Goal: Task Accomplishment & Management: Manage account settings

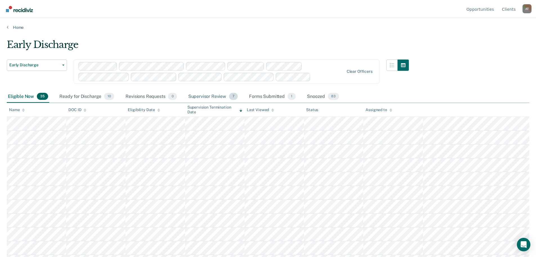
click at [205, 97] on div "Supervisor Review 7" at bounding box center [213, 96] width 52 height 12
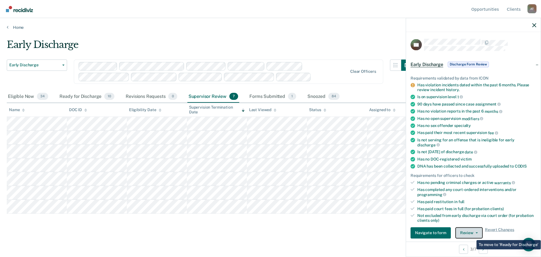
click at [471, 231] on button "Review" at bounding box center [468, 232] width 27 height 11
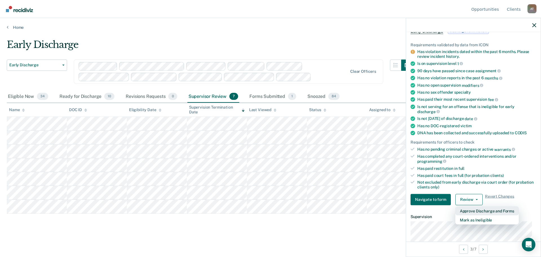
scroll to position [86, 0]
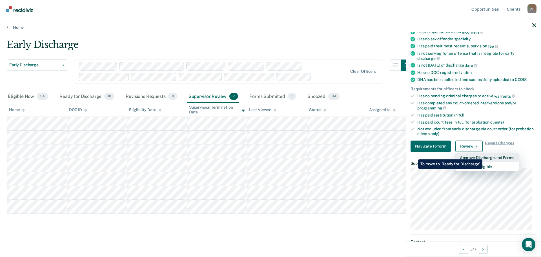
click at [482, 155] on button "Approve Discharge and Forms" at bounding box center [486, 157] width 63 height 9
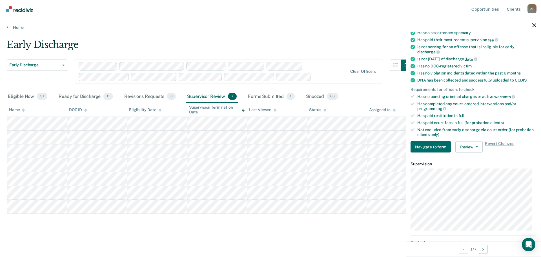
scroll to position [113, 0]
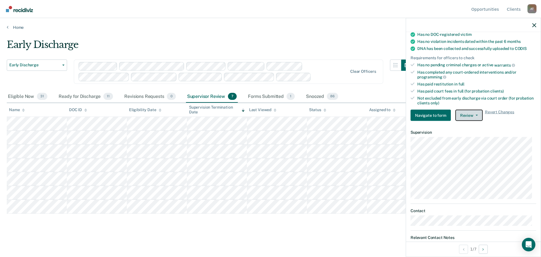
click at [475, 115] on icon "button" at bounding box center [476, 115] width 2 height 1
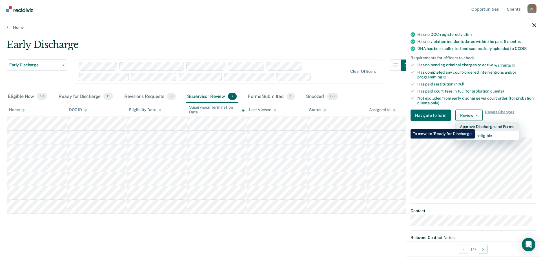
click at [475, 125] on button "Approve Discharge and Forms" at bounding box center [486, 126] width 63 height 9
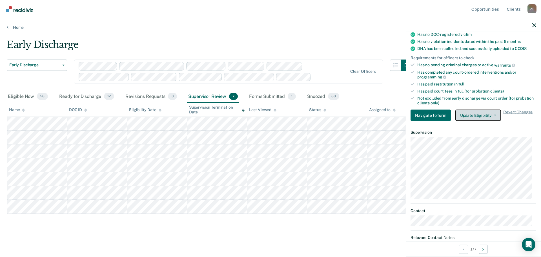
click at [471, 112] on button "Update Eligibility" at bounding box center [478, 115] width 46 height 11
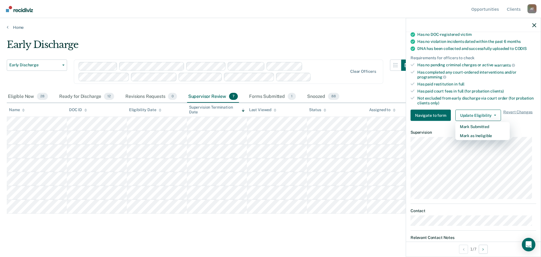
click at [350, 60] on div "Clear officers" at bounding box center [228, 71] width 309 height 24
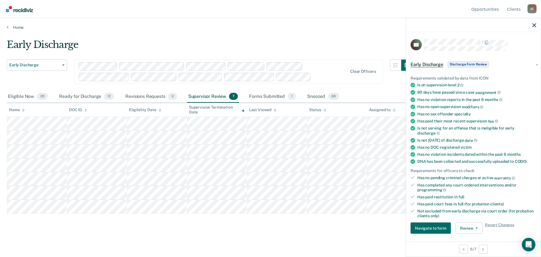
scroll to position [84, 0]
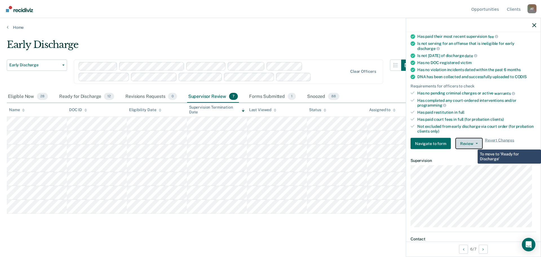
click at [475, 143] on icon "button" at bounding box center [476, 143] width 2 height 1
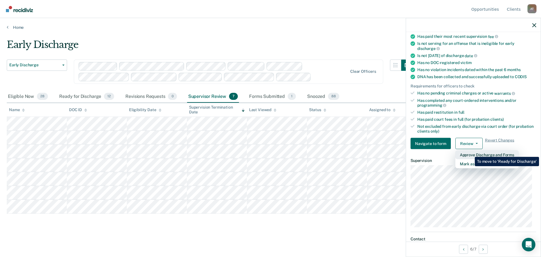
click at [470, 152] on button "Approve Discharge and Forms" at bounding box center [486, 154] width 63 height 9
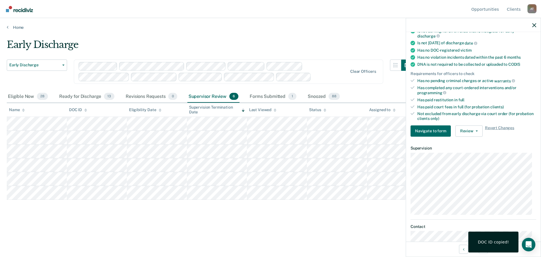
scroll to position [113, 0]
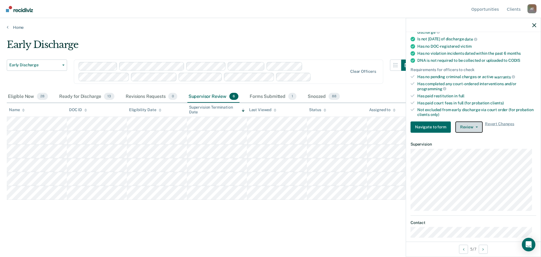
click at [478, 126] on button "Review" at bounding box center [468, 126] width 27 height 11
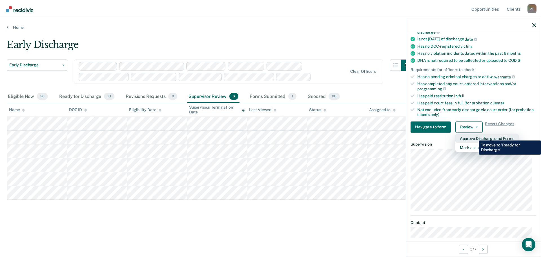
click at [474, 136] on button "Approve Discharge and Forms" at bounding box center [486, 137] width 63 height 9
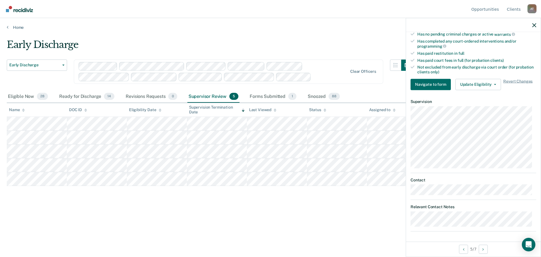
scroll to position [156, 0]
click at [491, 84] on button "Update Eligibility" at bounding box center [478, 83] width 46 height 11
click at [345, 58] on div "Early Discharge Early Discharge Early Discharge Supervision Level Downgrade Cle…" at bounding box center [210, 65] width 406 height 52
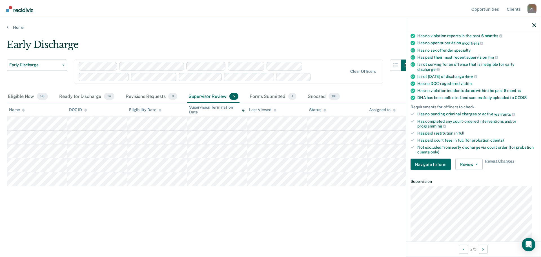
scroll to position [84, 0]
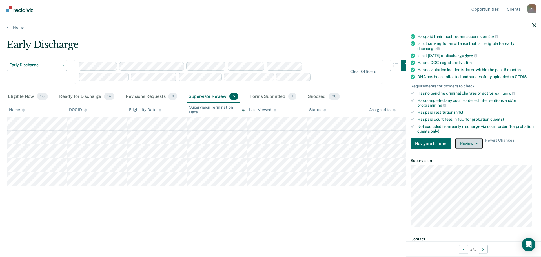
click at [473, 142] on button "Review" at bounding box center [468, 143] width 27 height 11
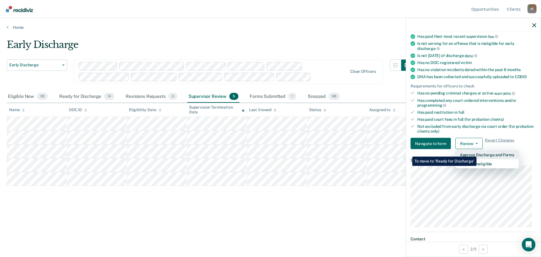
click at [476, 152] on button "Approve Discharge and Forms" at bounding box center [486, 154] width 63 height 9
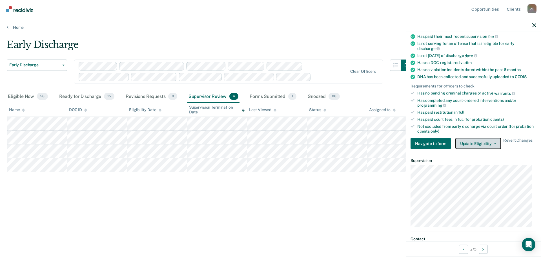
click at [486, 143] on button "Update Eligibility" at bounding box center [478, 143] width 46 height 11
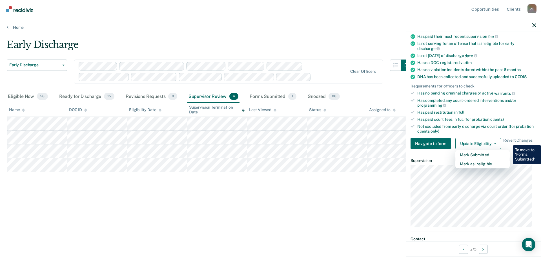
click at [471, 119] on div "Has paid court fees in full (for probation clients)" at bounding box center [476, 119] width 119 height 5
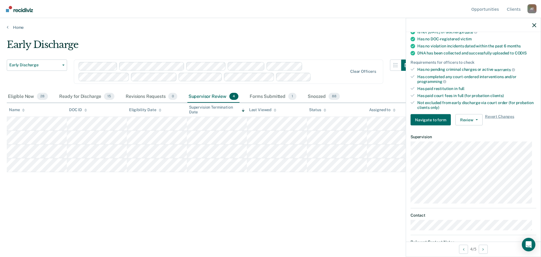
scroll to position [113, 0]
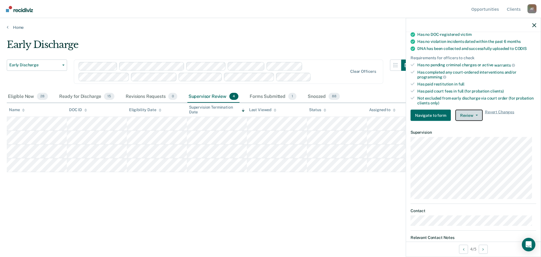
click at [470, 114] on button "Review" at bounding box center [468, 115] width 27 height 11
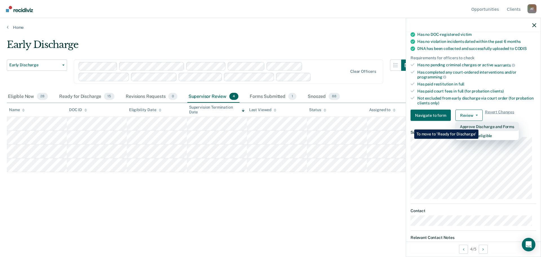
click at [478, 125] on button "Approve Discharge and Forms" at bounding box center [486, 126] width 63 height 9
